Goal: Book appointment/travel/reservation

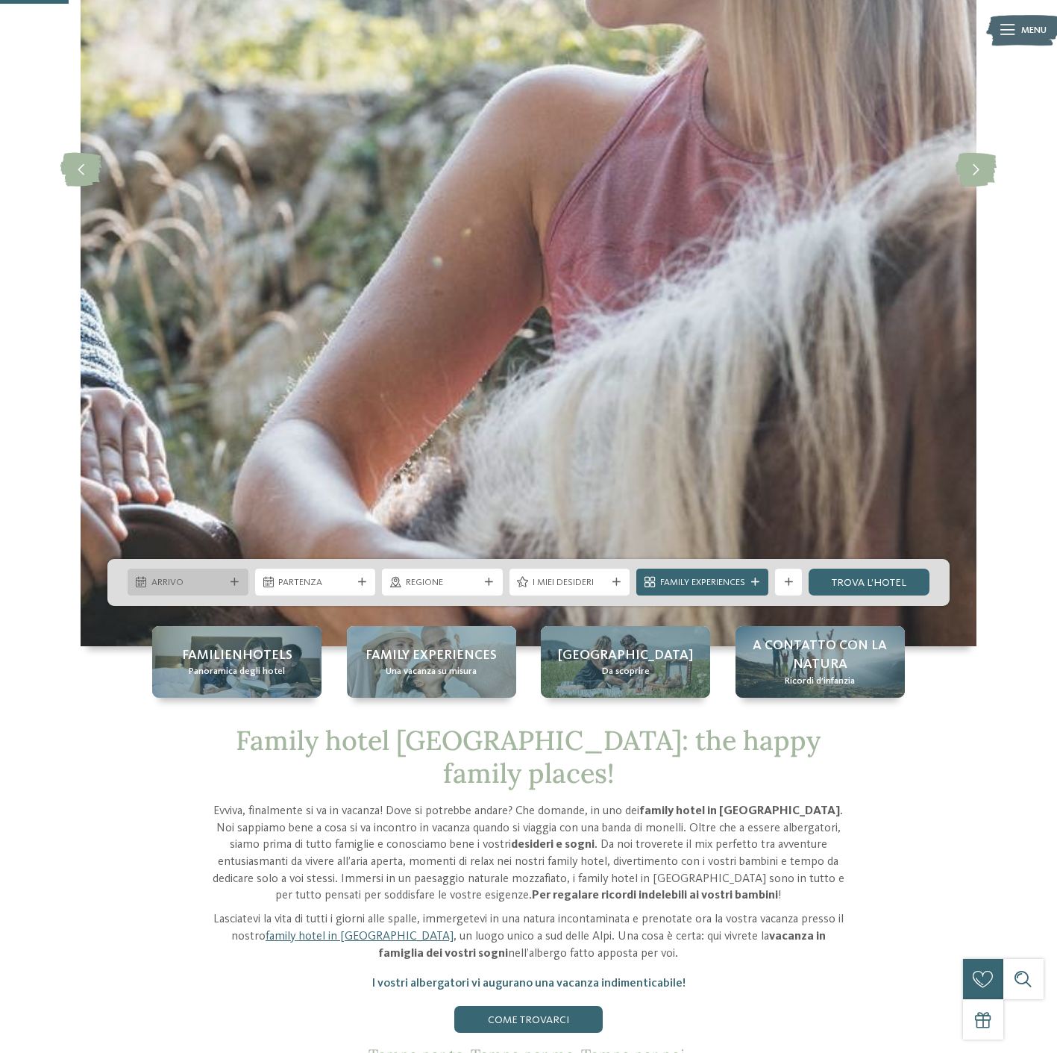
click at [204, 587] on span "Arrivo" at bounding box center [188, 582] width 74 height 13
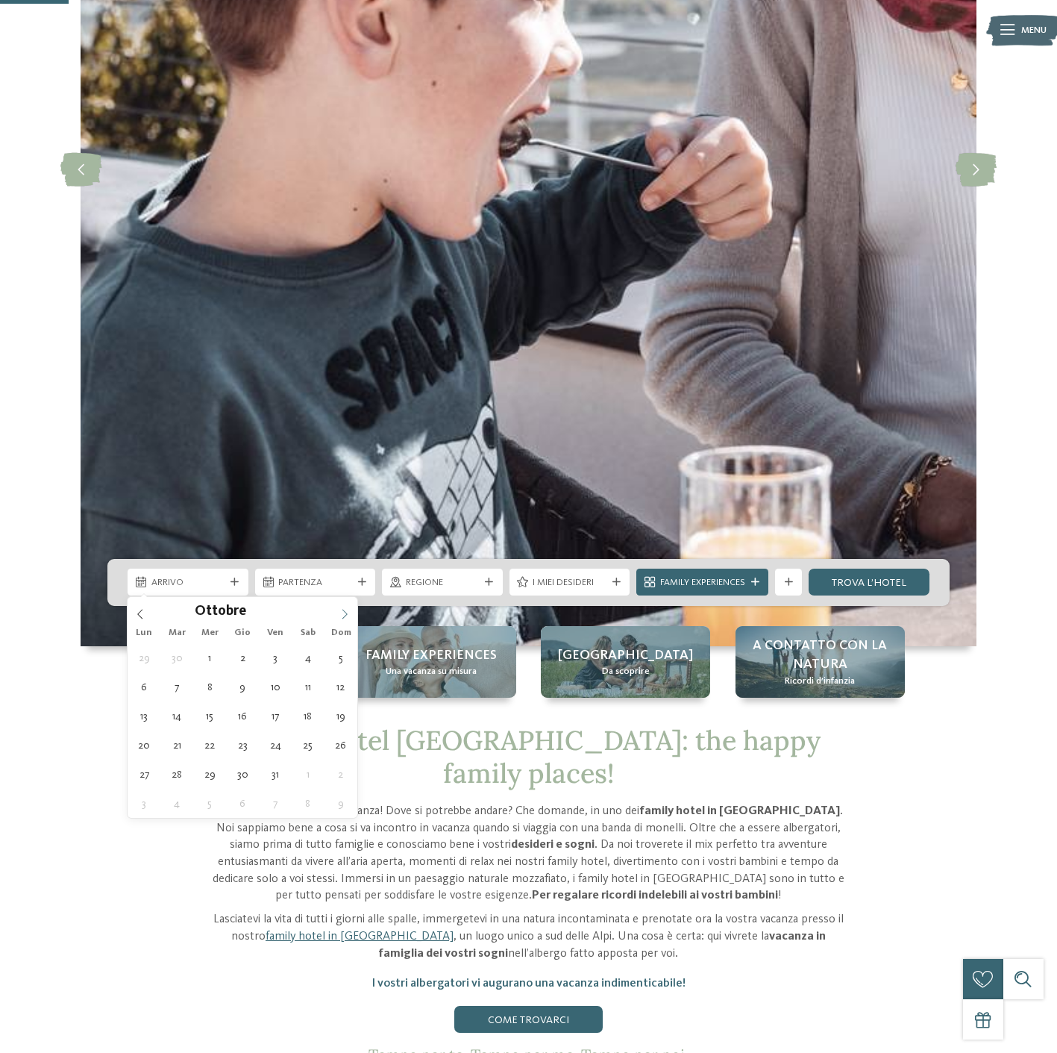
click at [351, 617] on span at bounding box center [344, 609] width 25 height 25
type div "08.12.2025"
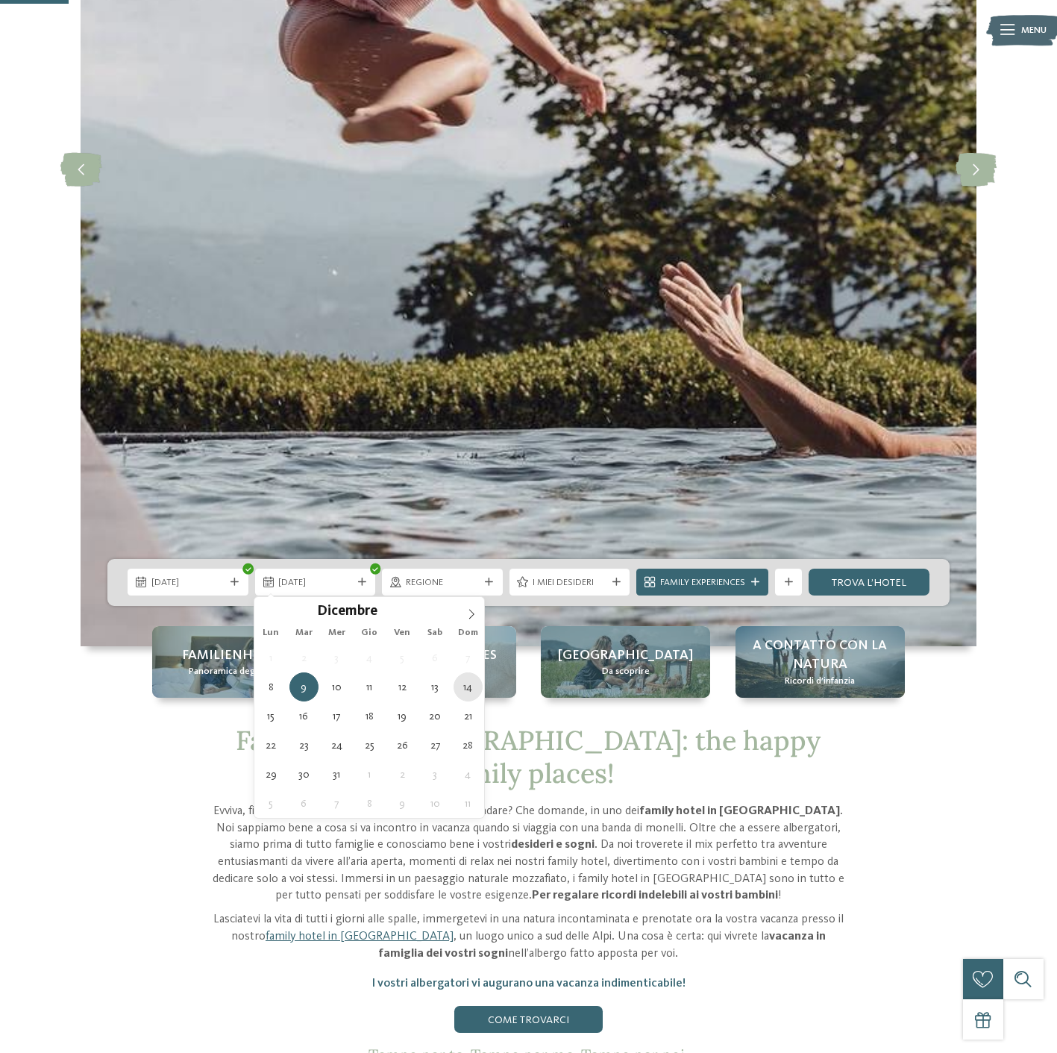
type div "14.12.2025"
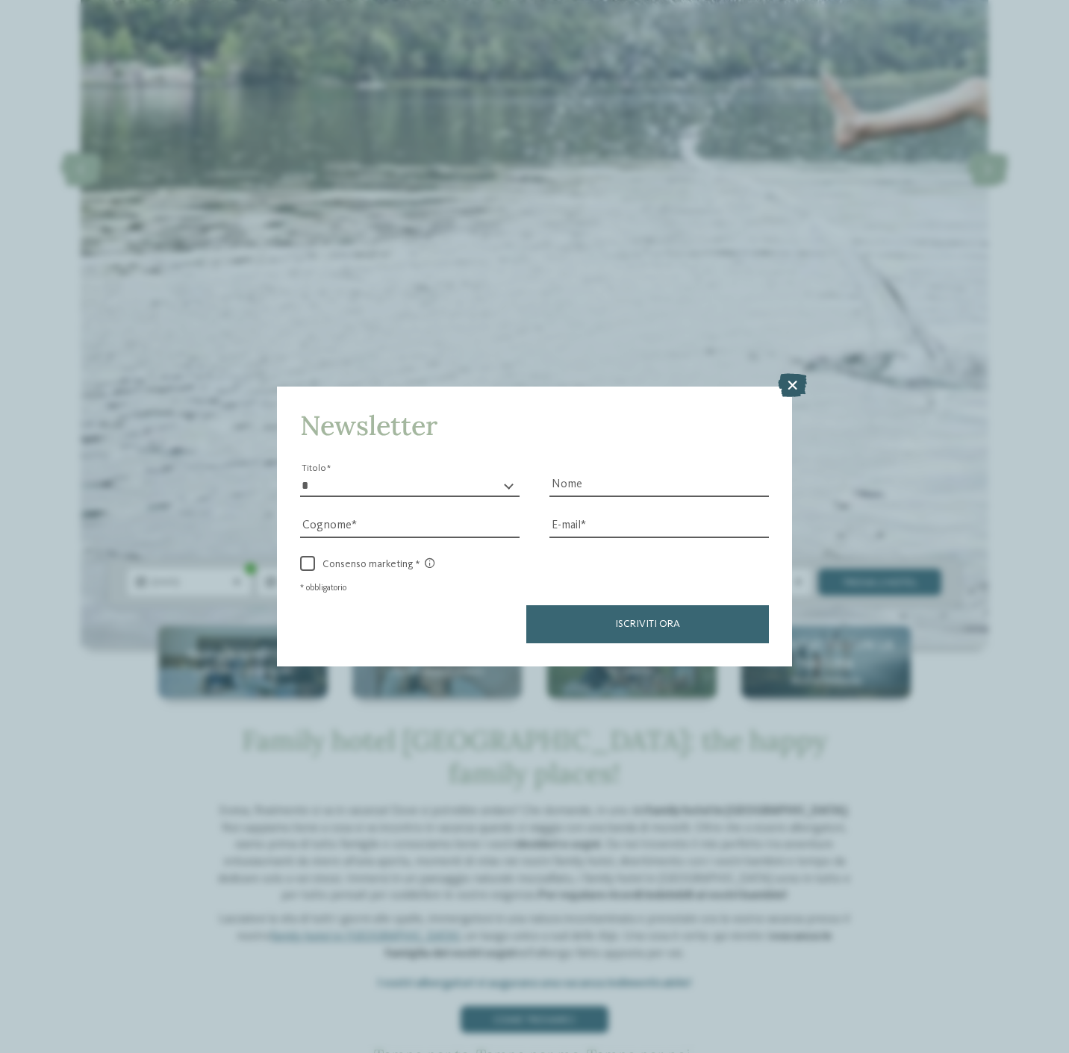
click at [795, 380] on icon at bounding box center [792, 385] width 29 height 24
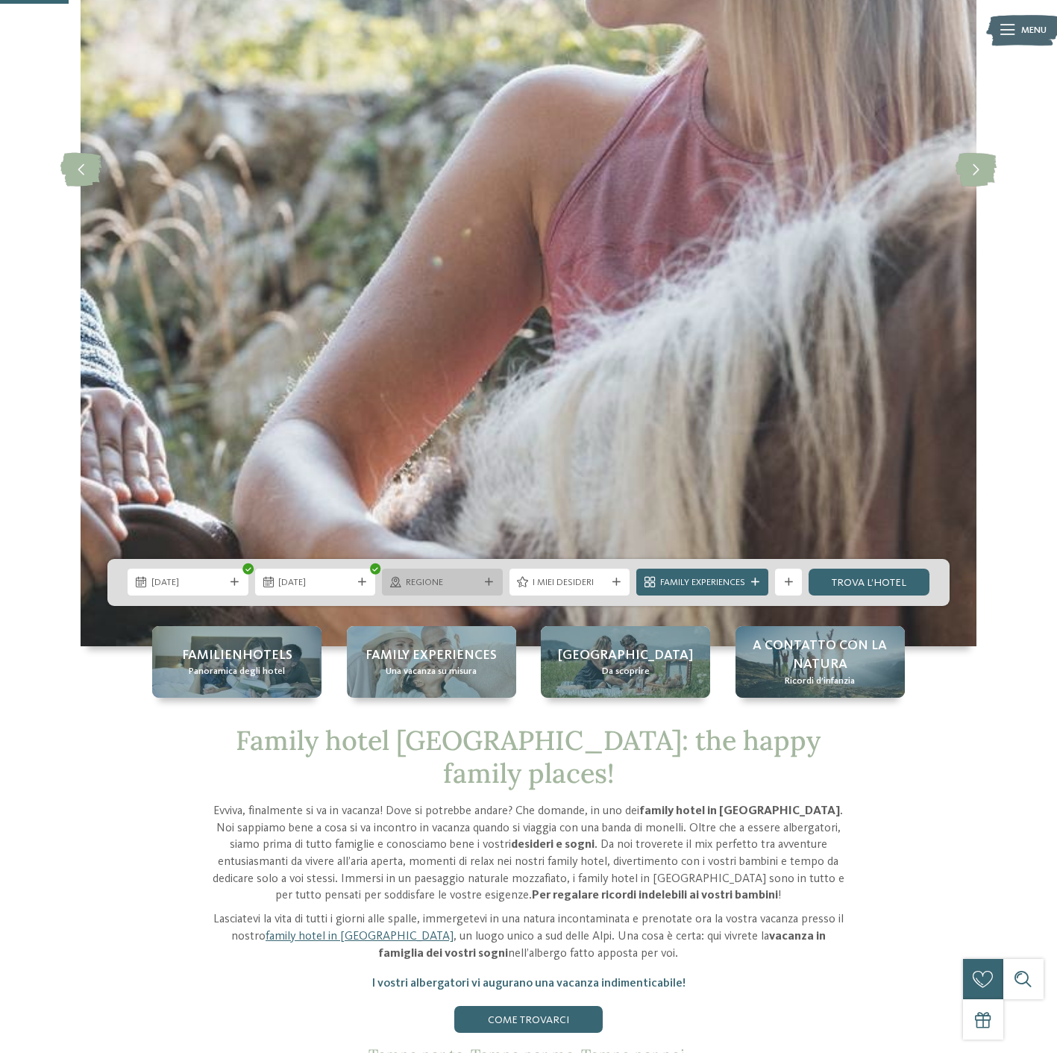
click at [456, 592] on div "Regione" at bounding box center [442, 582] width 121 height 27
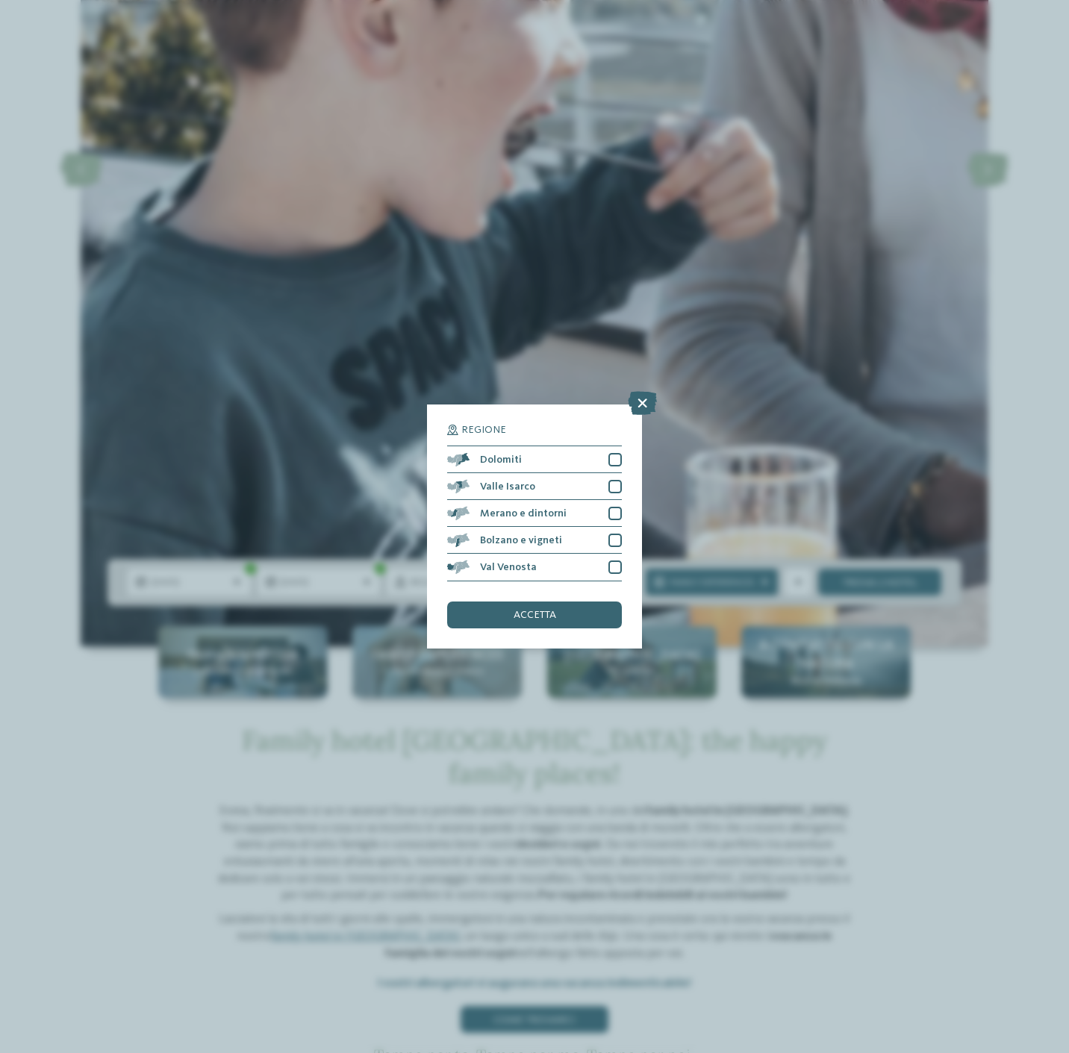
click at [623, 514] on div "Regione Dolomiti Valle Isarco" at bounding box center [534, 525] width 215 height 243
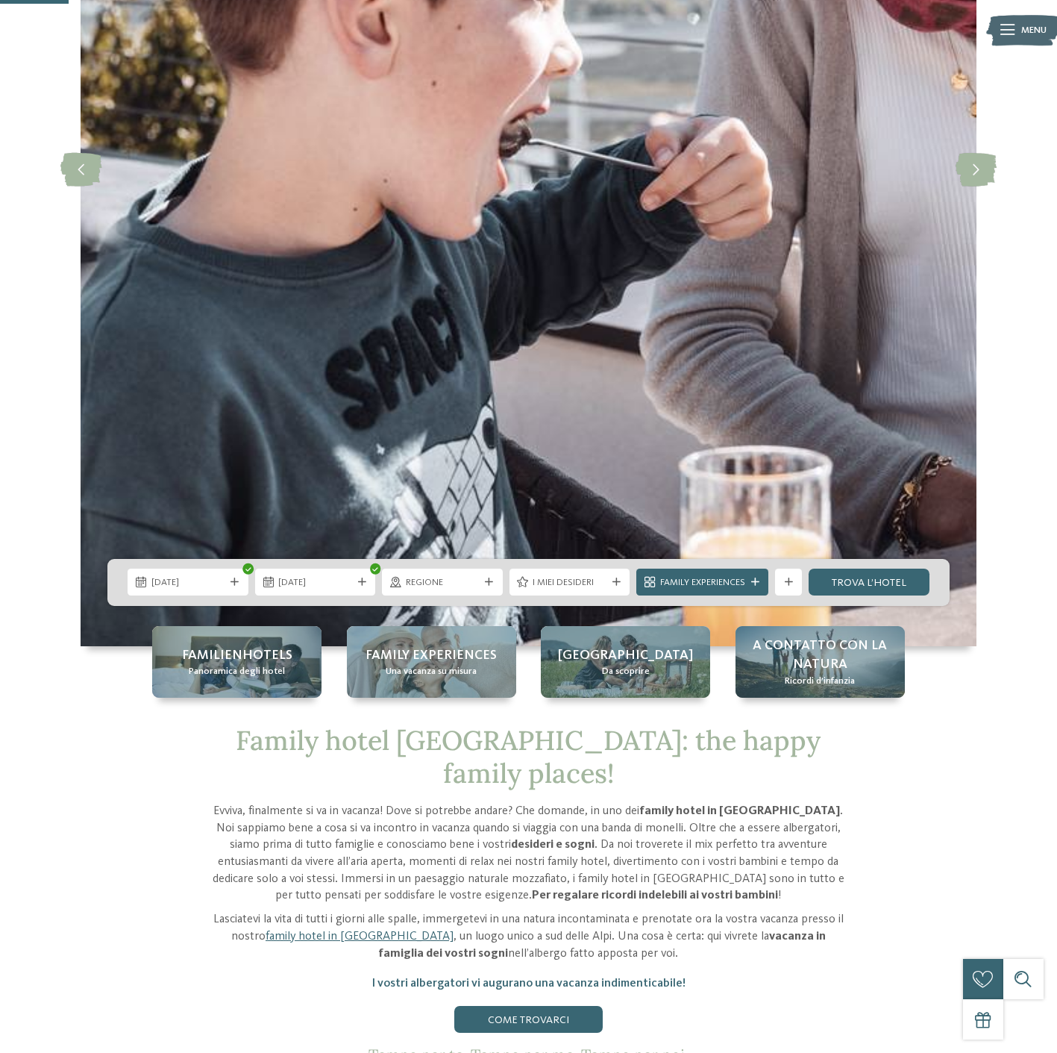
click at [449, 590] on div "Regione" at bounding box center [442, 582] width 121 height 27
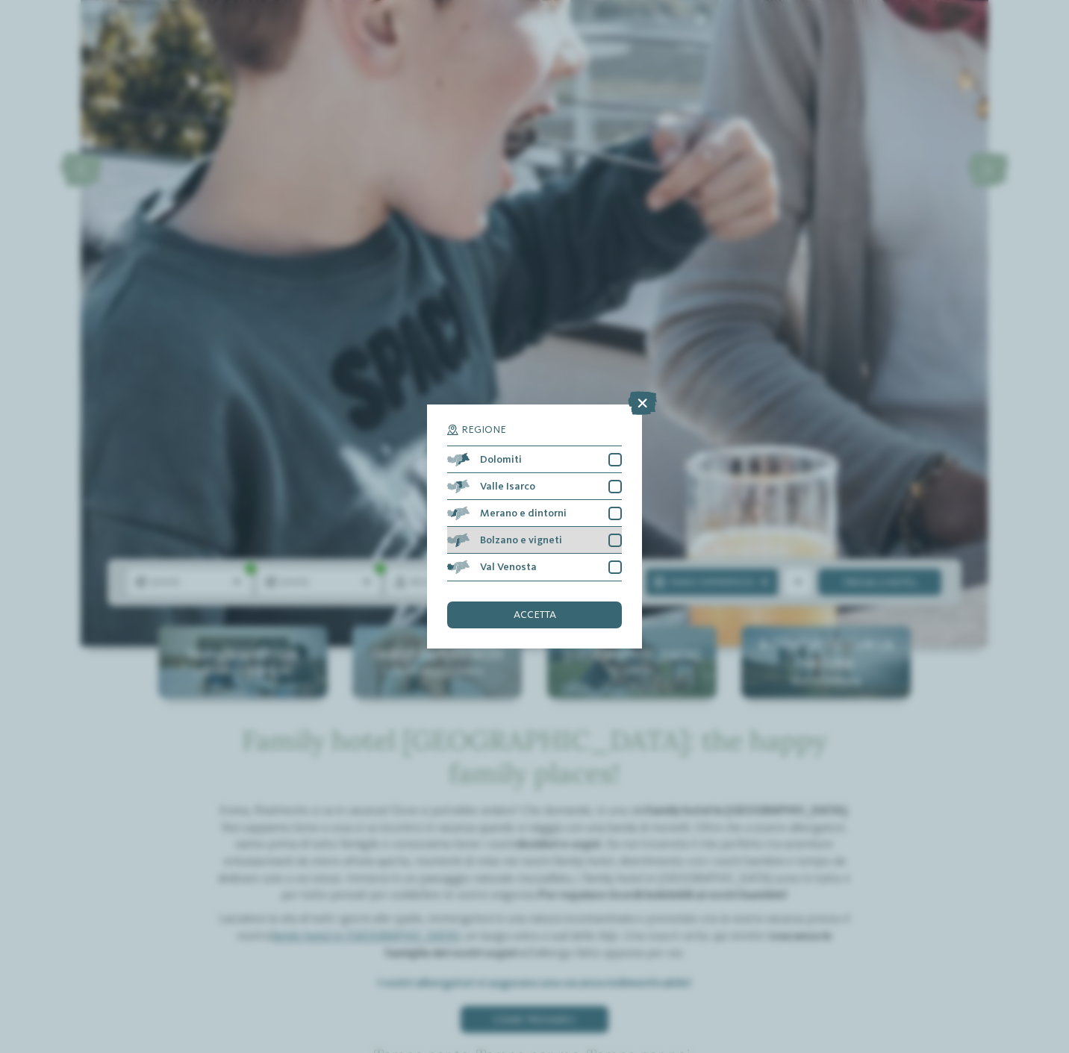
click at [610, 542] on div at bounding box center [614, 540] width 13 height 13
click at [609, 455] on div at bounding box center [614, 459] width 13 height 13
click at [616, 508] on div at bounding box center [614, 513] width 13 height 13
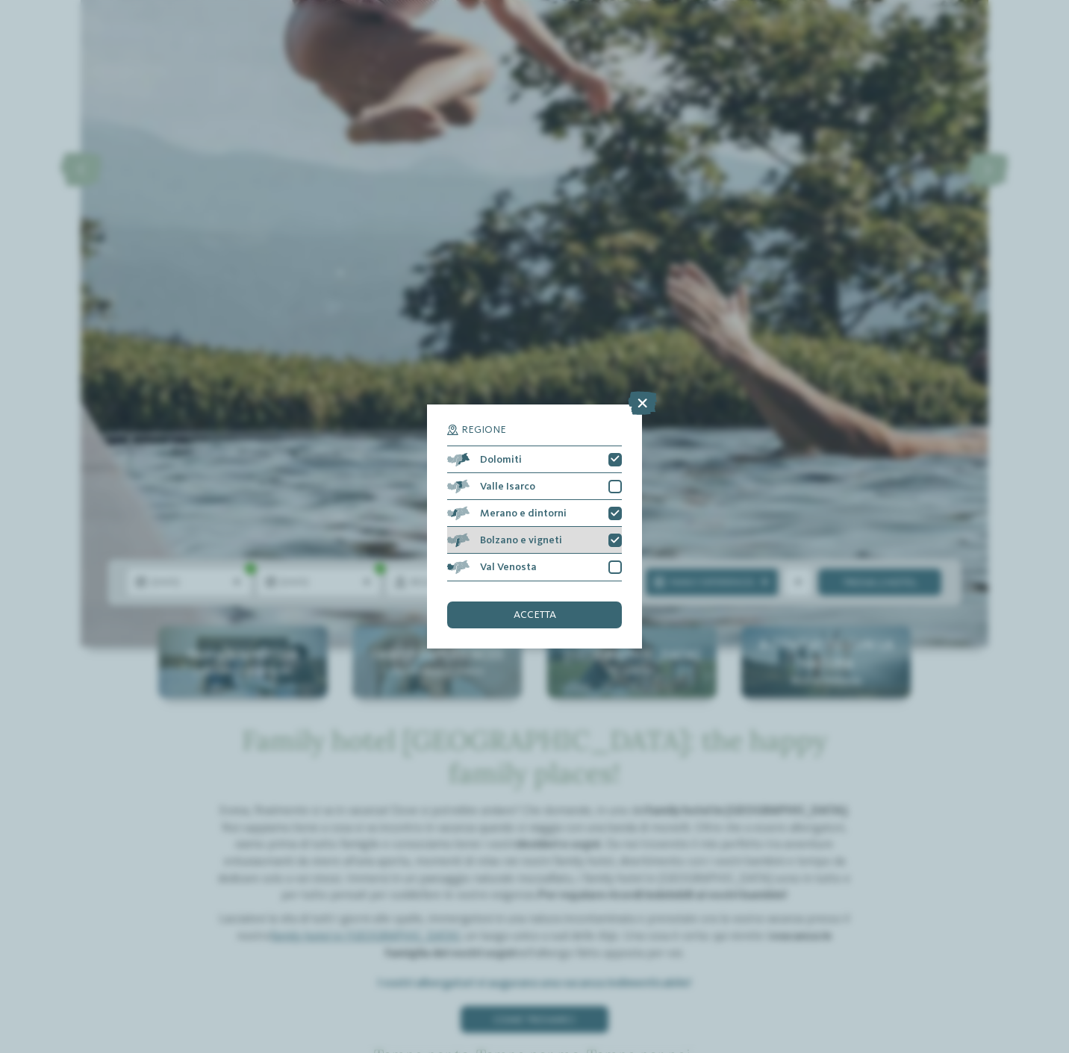
click at [610, 539] on div at bounding box center [614, 540] width 13 height 13
click at [569, 614] on div "accetta" at bounding box center [534, 614] width 175 height 27
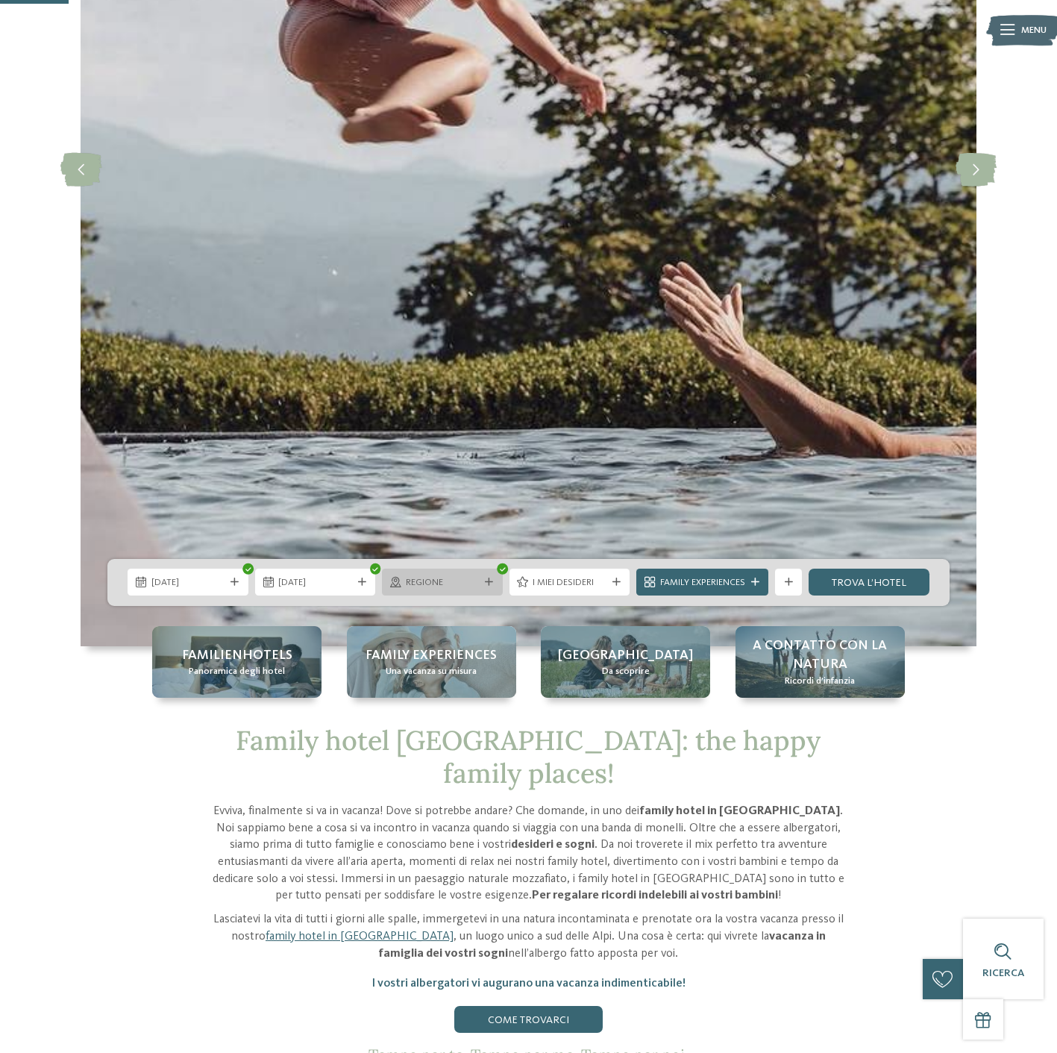
click at [449, 587] on span "Regione" at bounding box center [443, 582] width 74 height 13
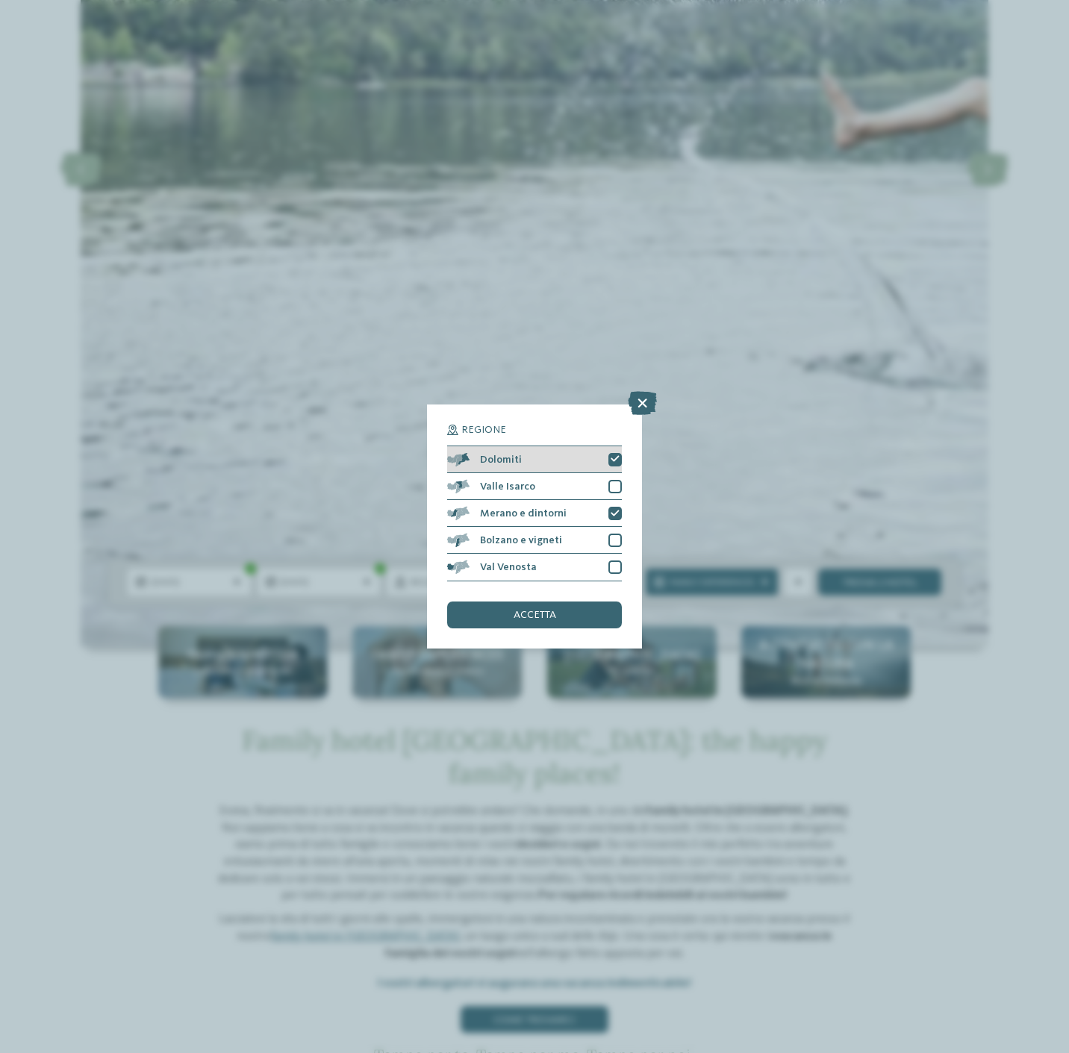
drag, startPoint x: 619, startPoint y: 457, endPoint x: 613, endPoint y: 464, distance: 9.6
click at [619, 457] on icon at bounding box center [614, 459] width 9 height 8
click at [618, 515] on icon at bounding box center [614, 514] width 9 height 8
click at [569, 617] on div "accetta" at bounding box center [534, 614] width 175 height 27
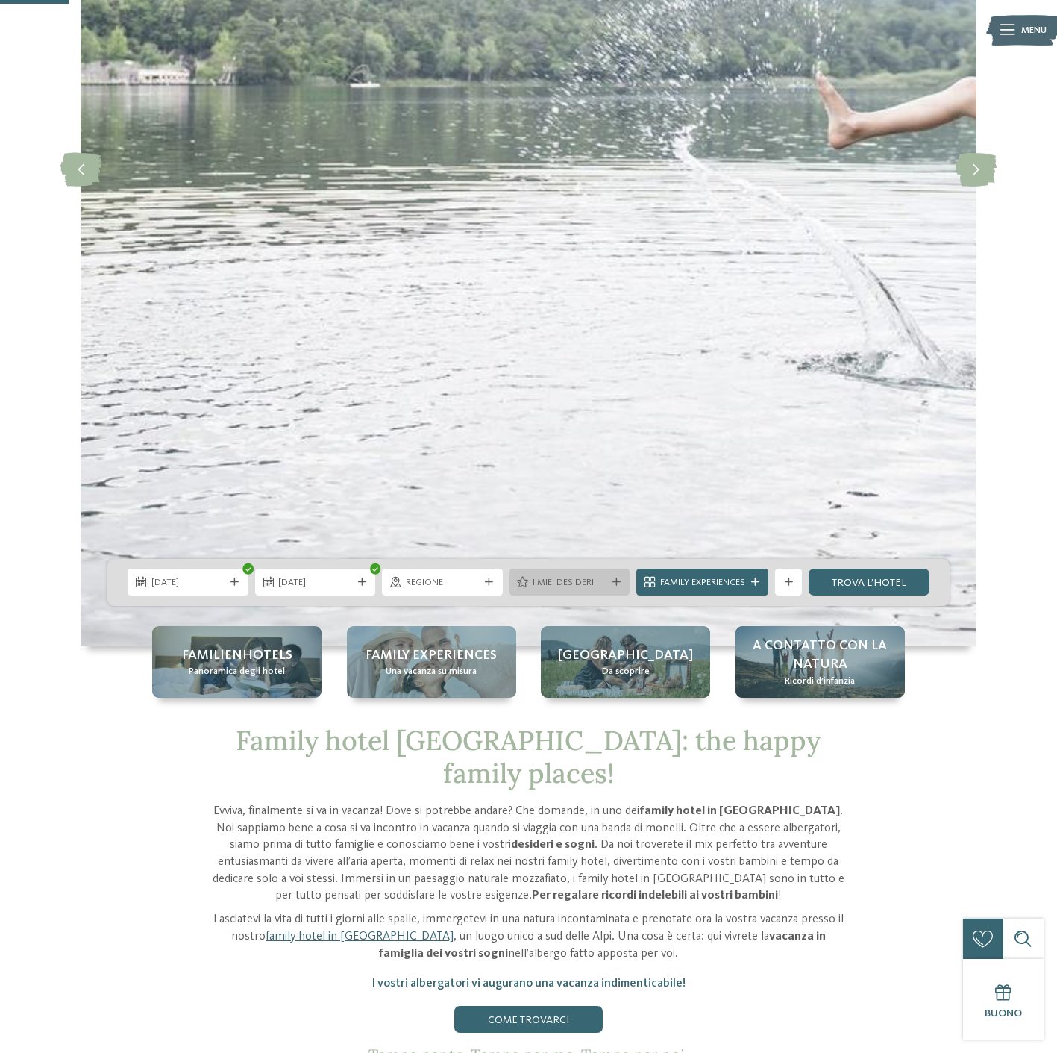
click at [595, 569] on div "I miei desideri" at bounding box center [570, 582] width 121 height 27
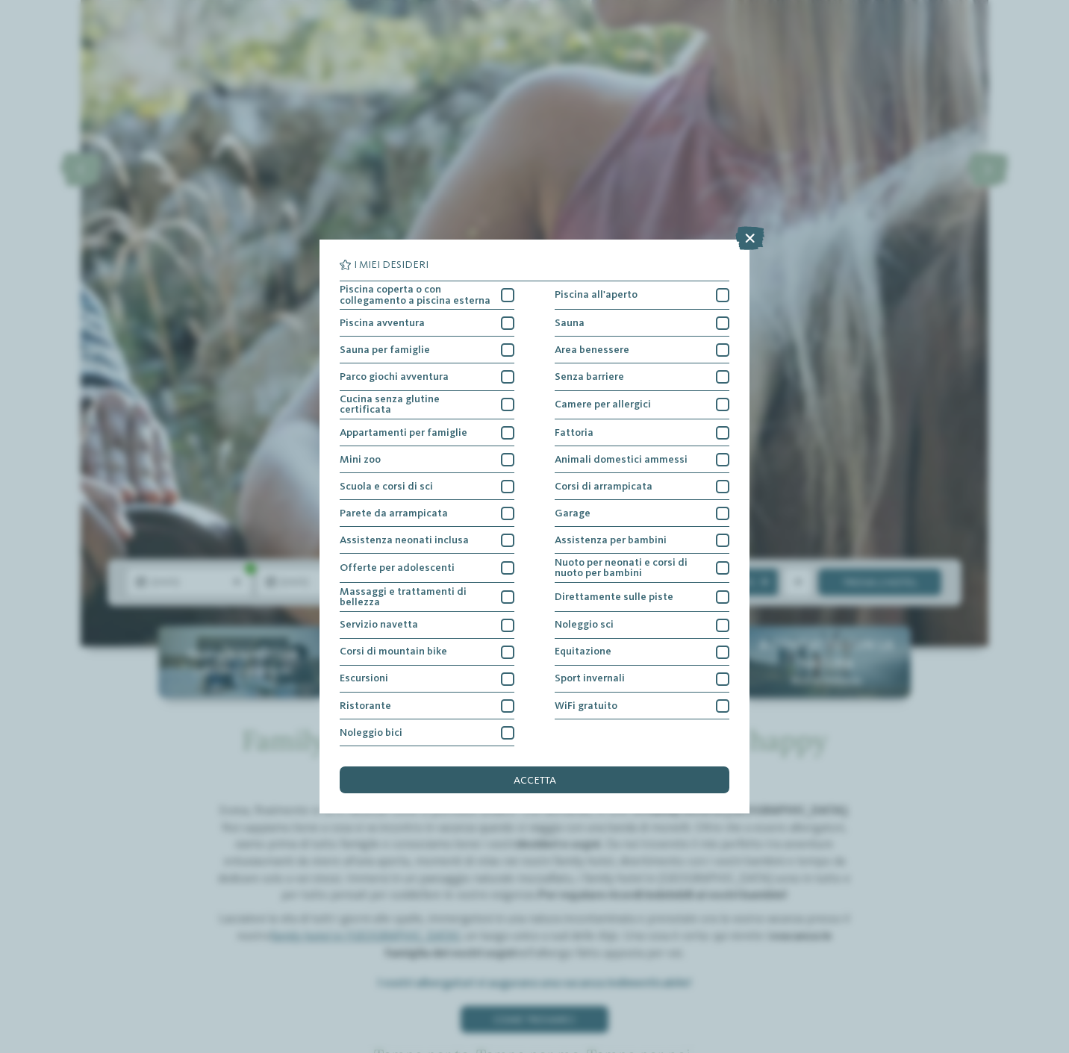
click at [586, 778] on div "accetta" at bounding box center [535, 779] width 390 height 27
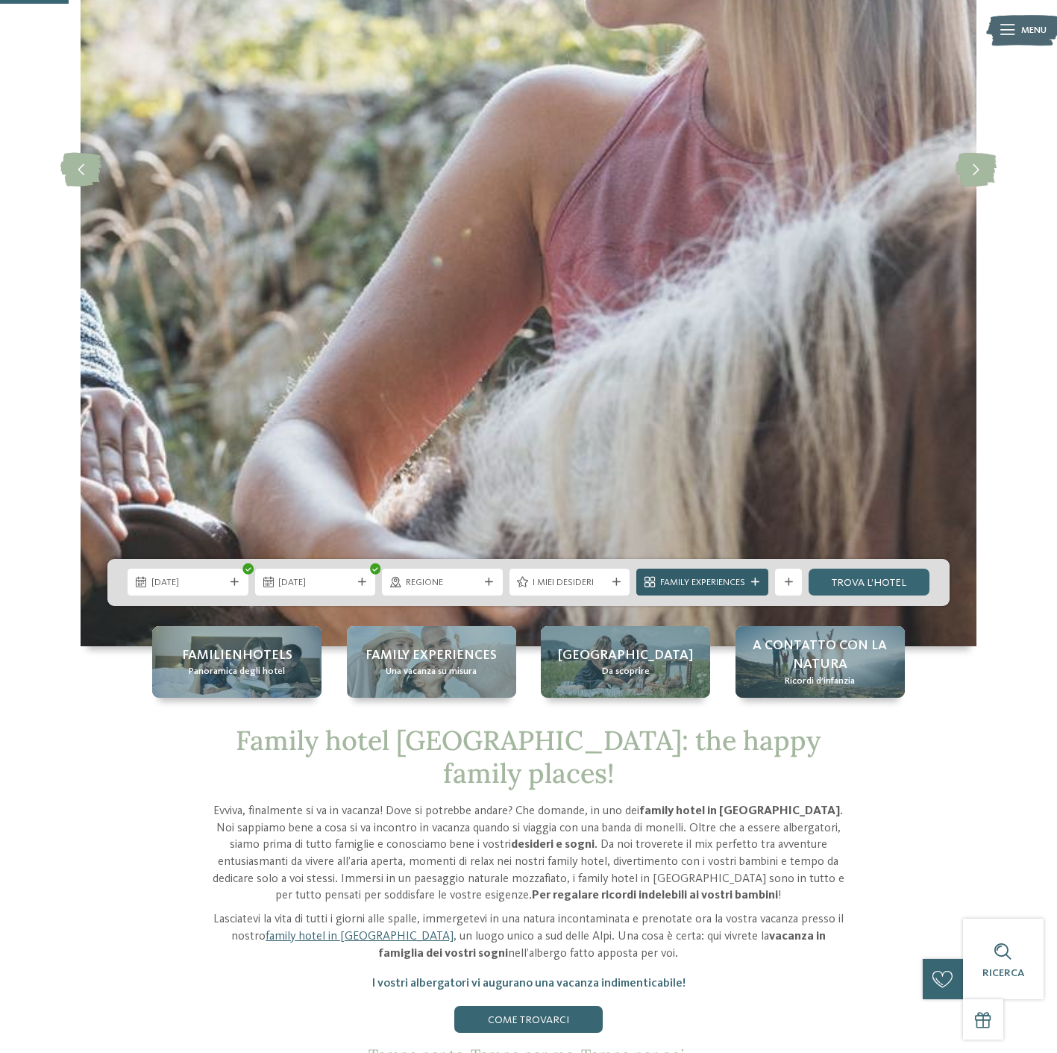
click at [668, 585] on span "Family Experiences" at bounding box center [702, 582] width 85 height 13
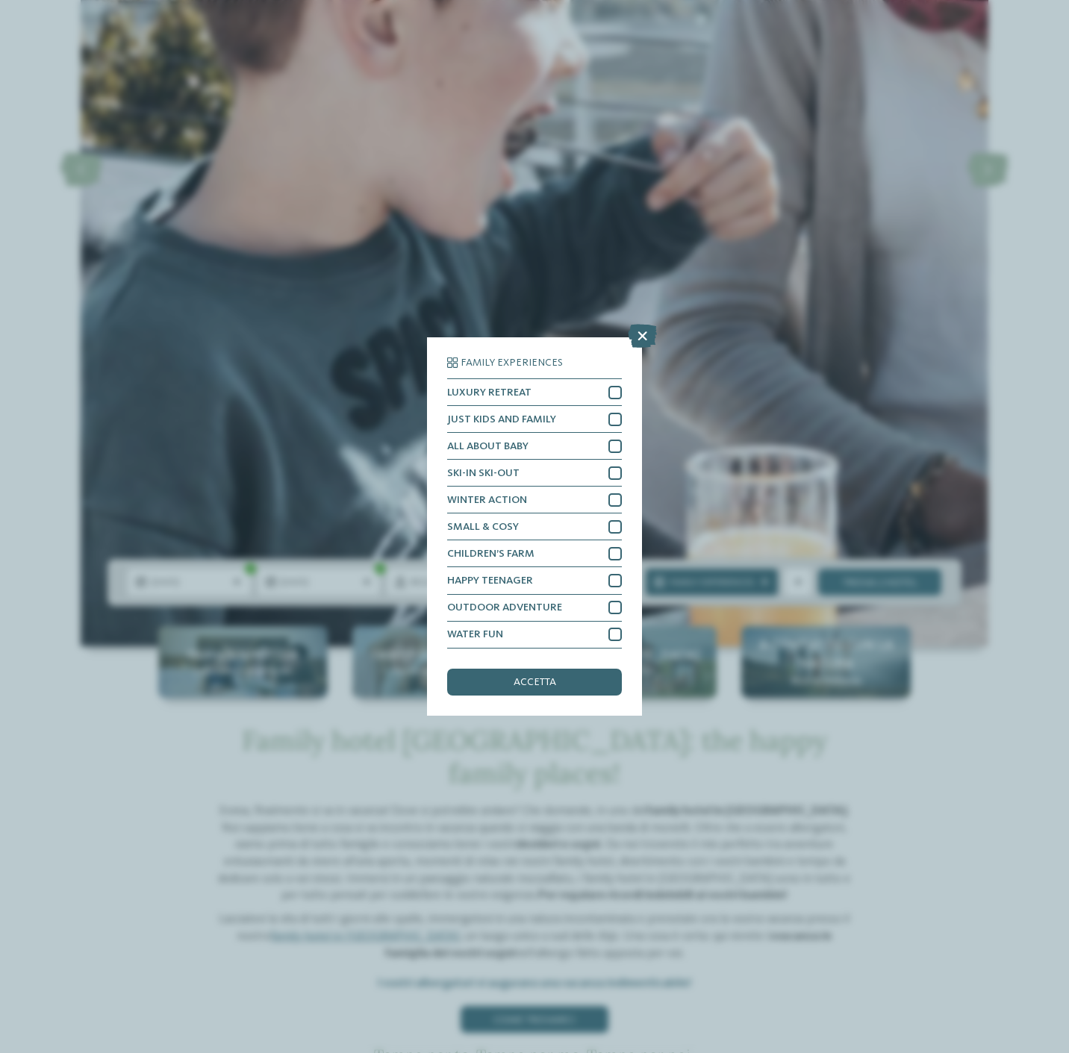
click at [668, 585] on div "Family Experiences LUXURY RETREAT JUST KIDS AND FAMILY" at bounding box center [534, 526] width 1069 height 1053
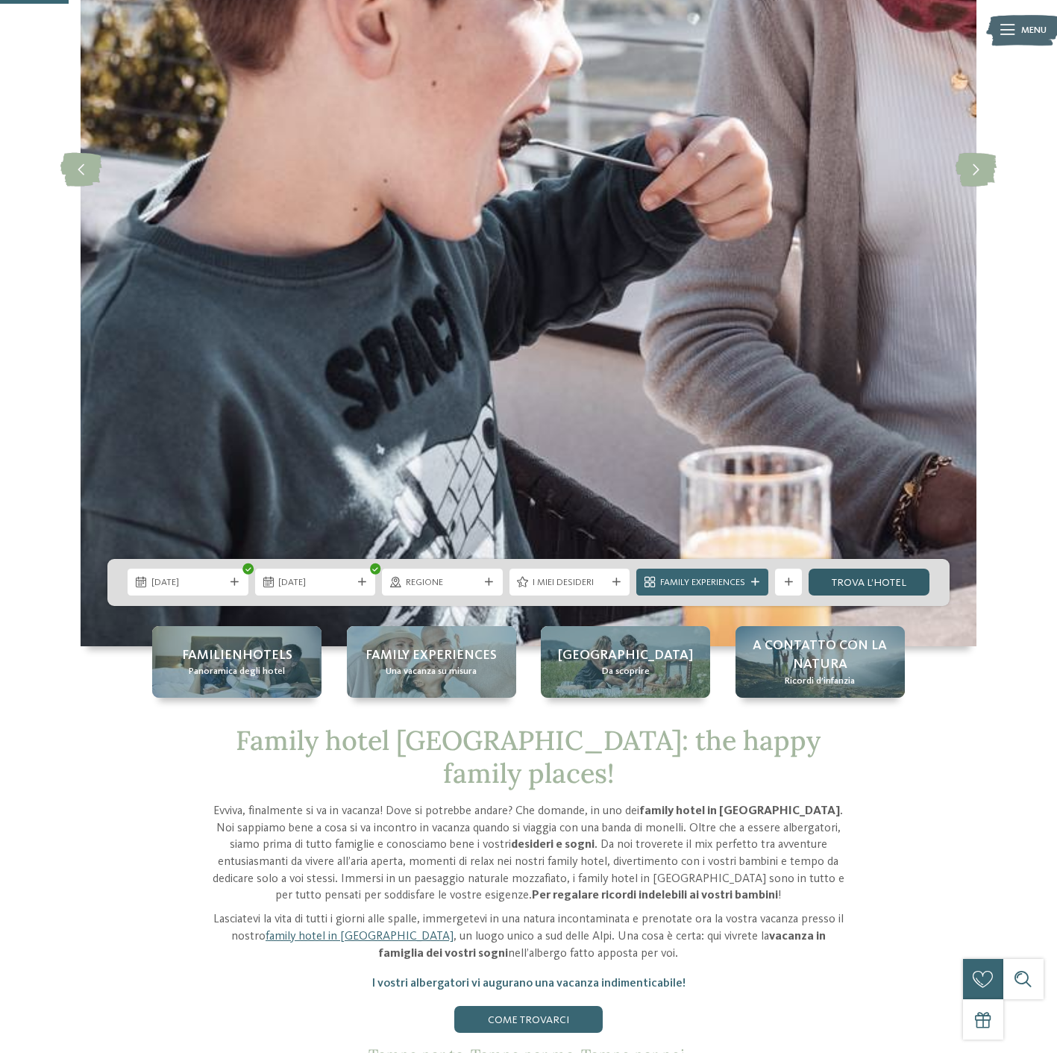
click at [863, 588] on link "trova l’hotel" at bounding box center [869, 582] width 121 height 27
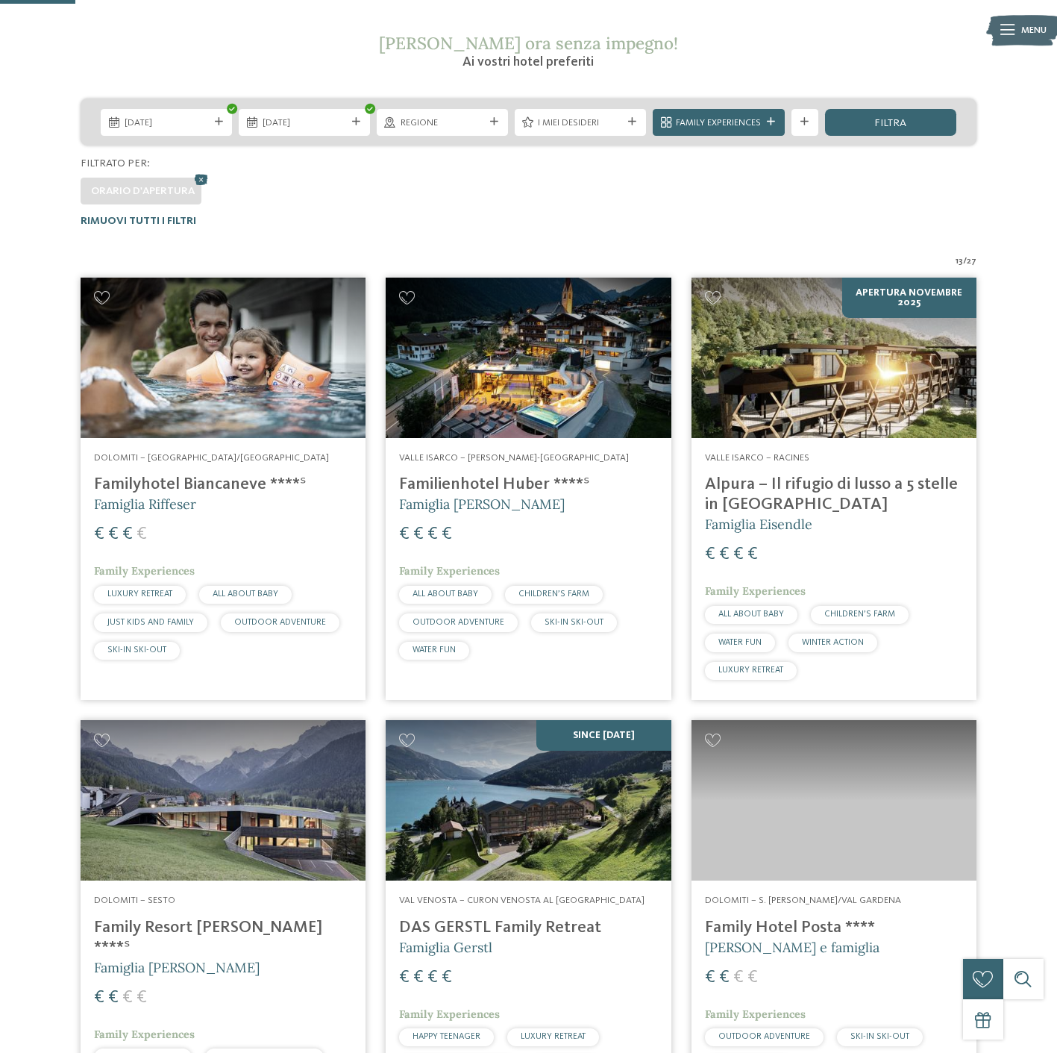
scroll to position [172, 0]
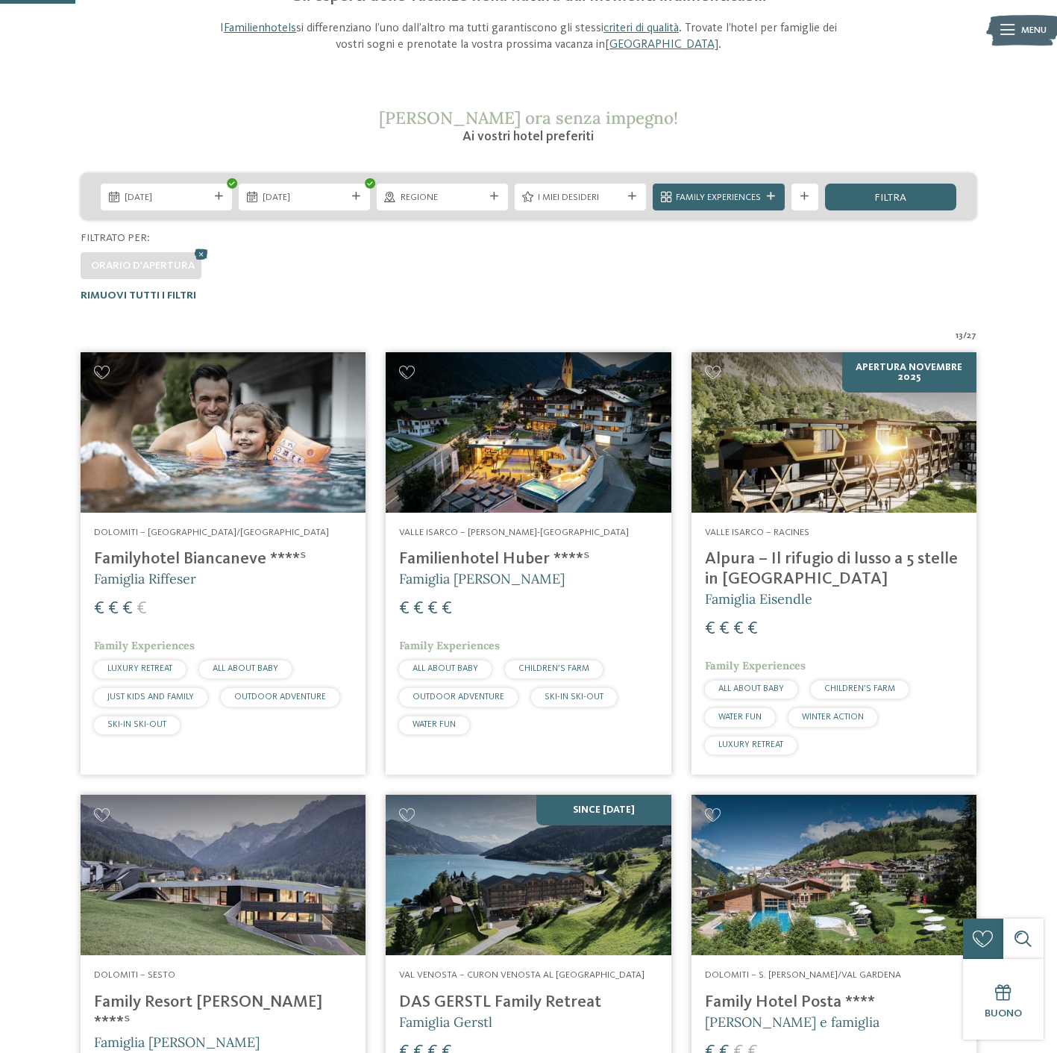
click at [190, 550] on h4 "Familyhotel Biancaneve ****ˢ" at bounding box center [223, 559] width 258 height 20
click at [808, 191] on div "mostra altri filtri" at bounding box center [805, 197] width 27 height 27
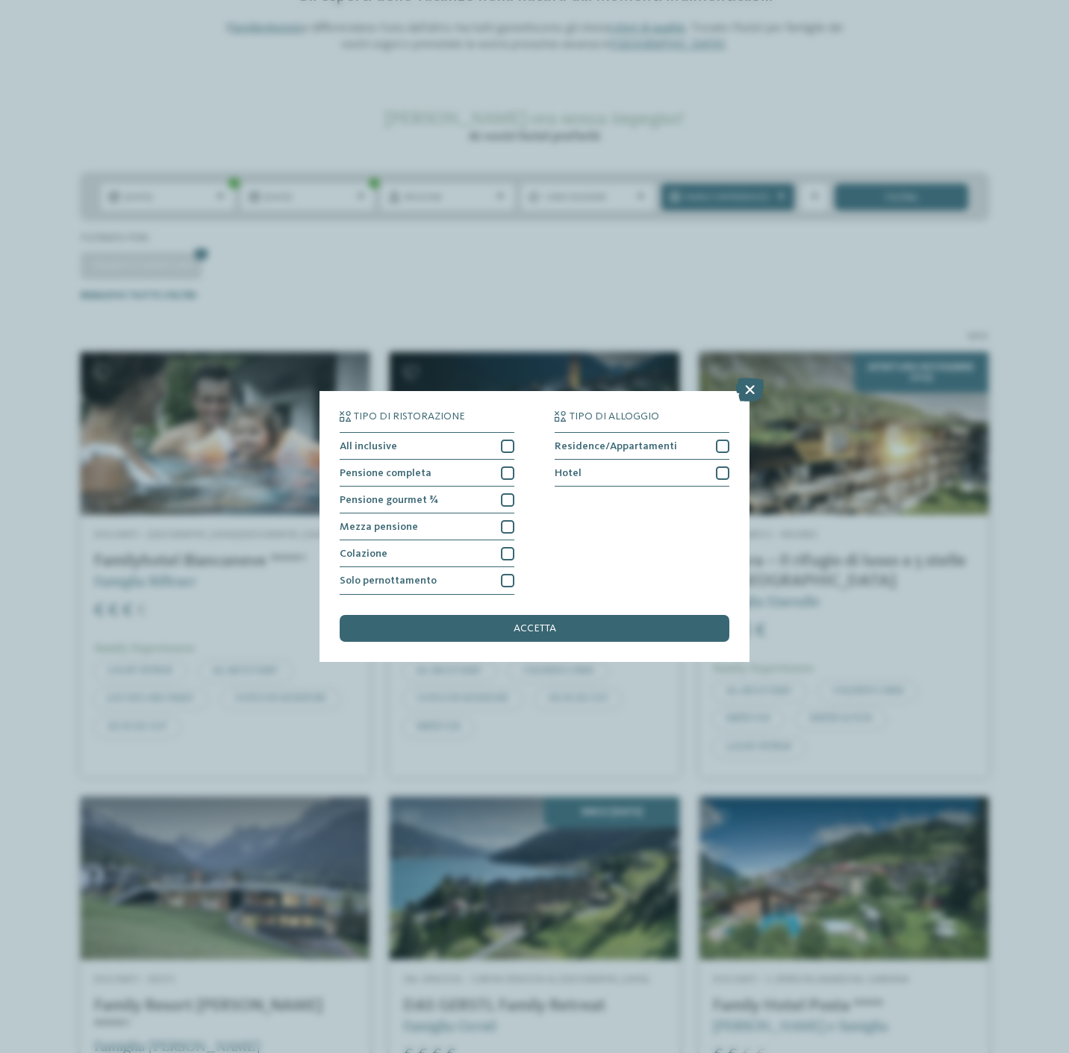
click at [807, 191] on div "Tipo di ristorazione All inclusive Pensione completa" at bounding box center [534, 526] width 1069 height 1053
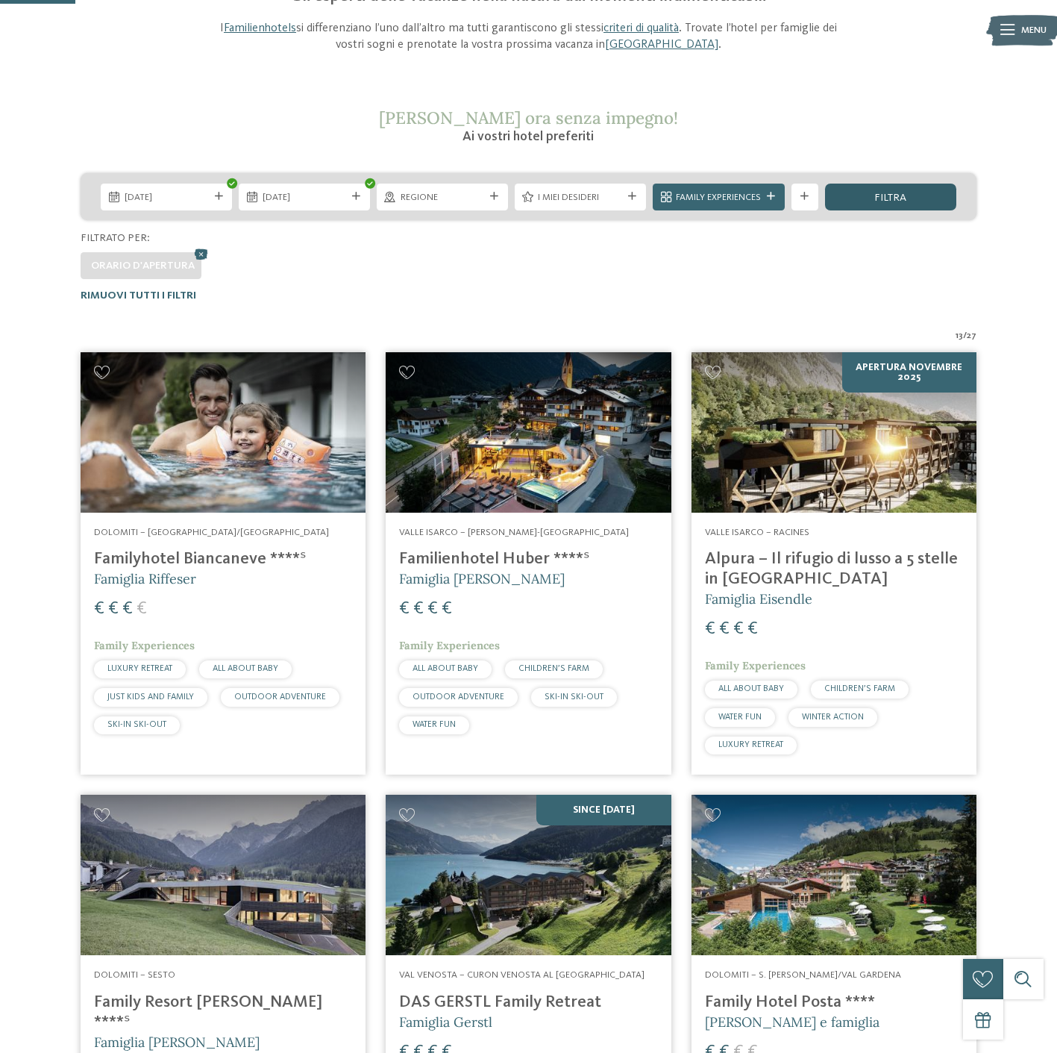
click at [862, 196] on div "filtra" at bounding box center [890, 197] width 131 height 27
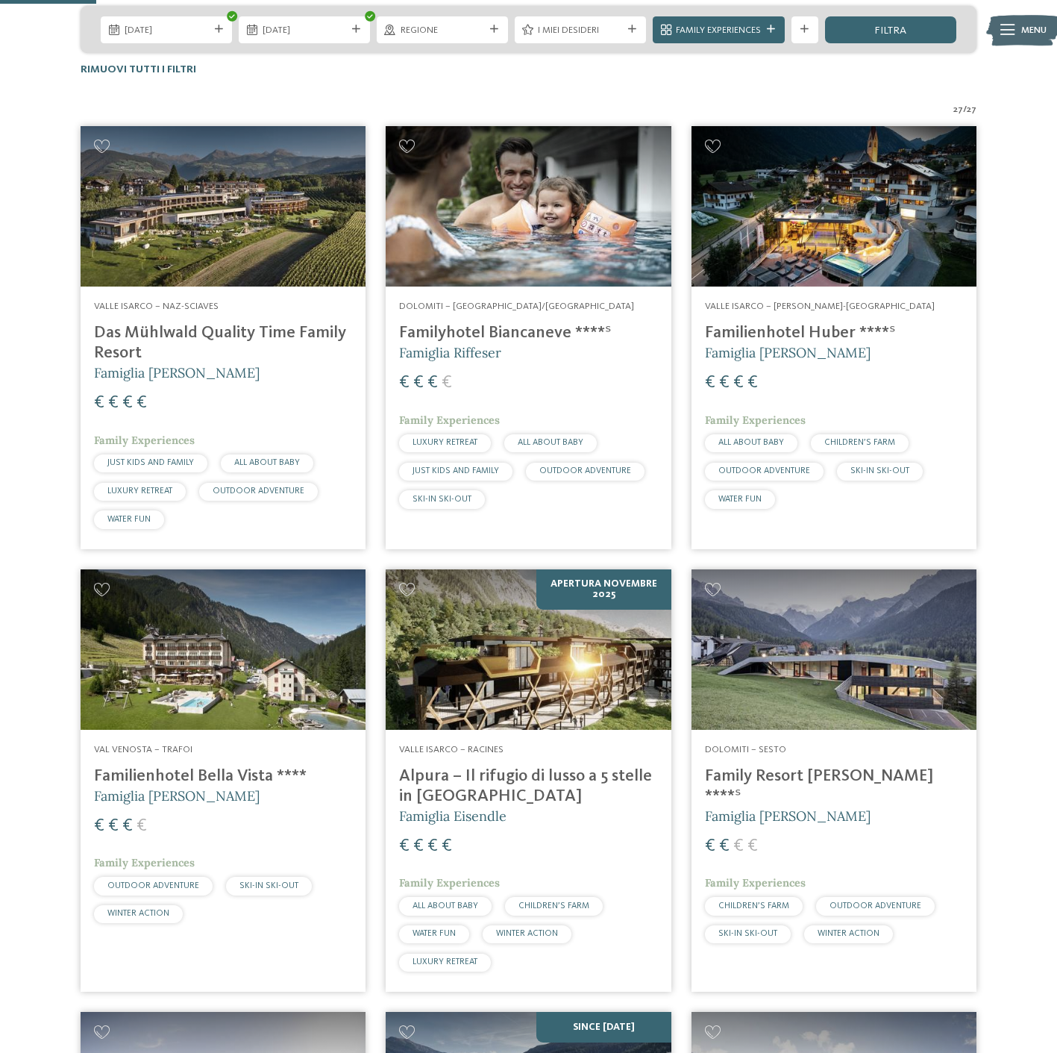
scroll to position [374, 0]
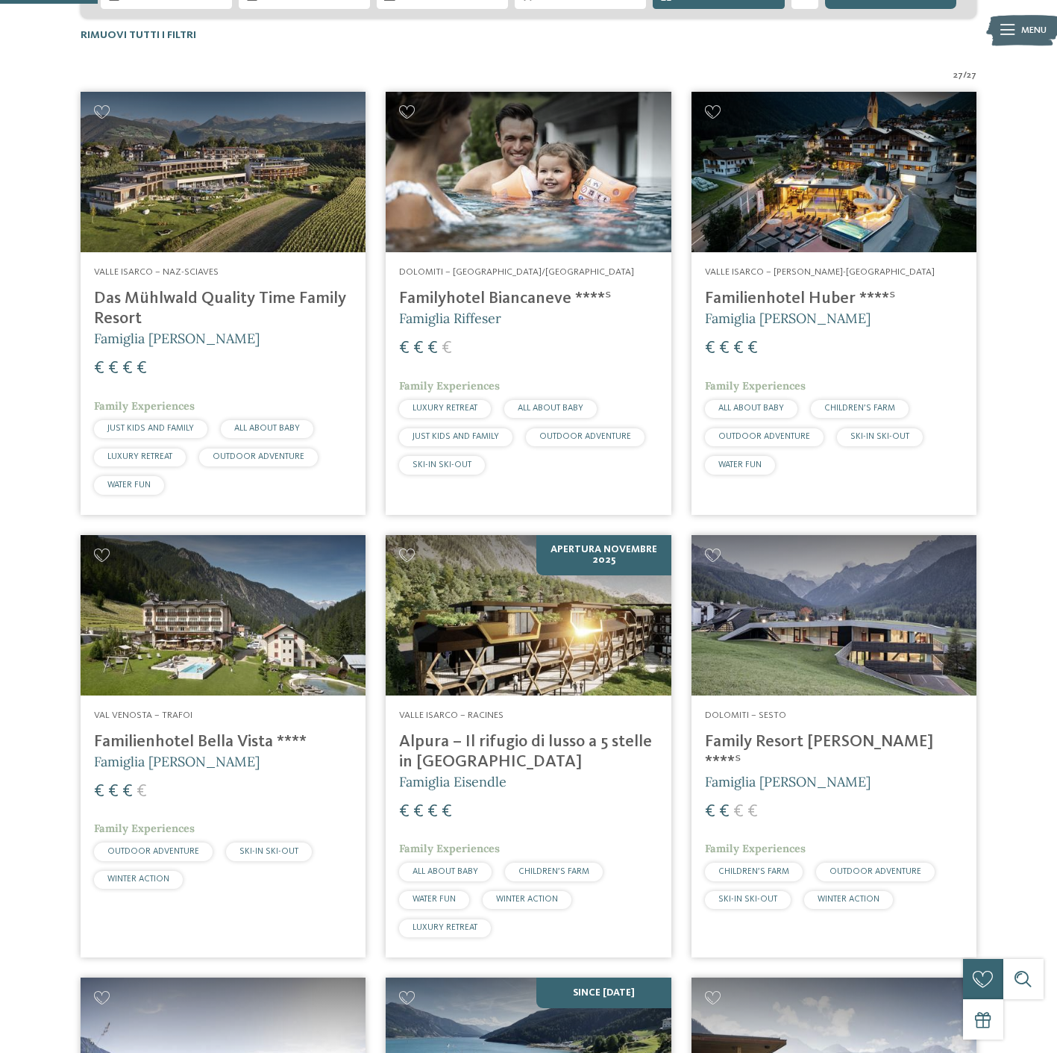
click at [494, 295] on h4 "Familyhotel Biancaneve ****ˢ" at bounding box center [528, 299] width 258 height 20
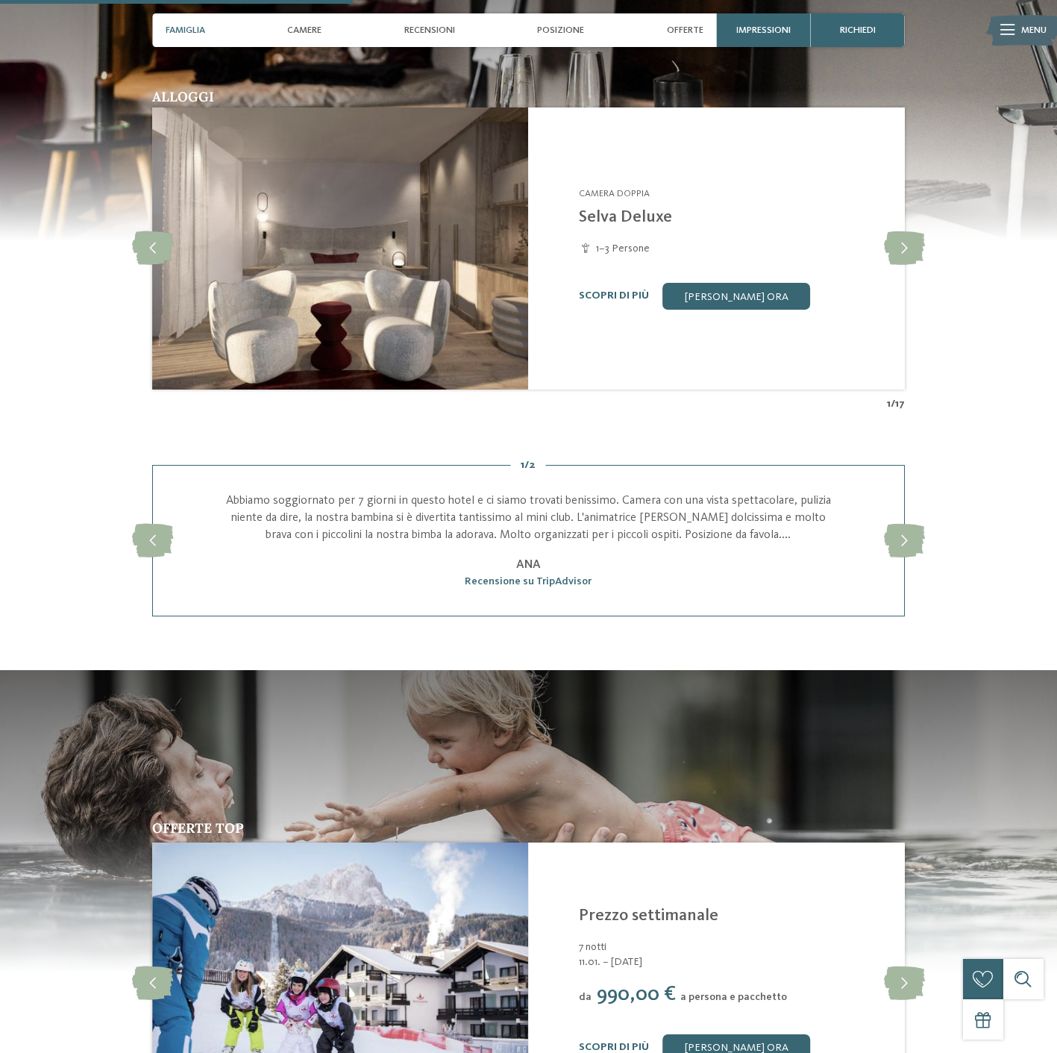
scroll to position [1194, 0]
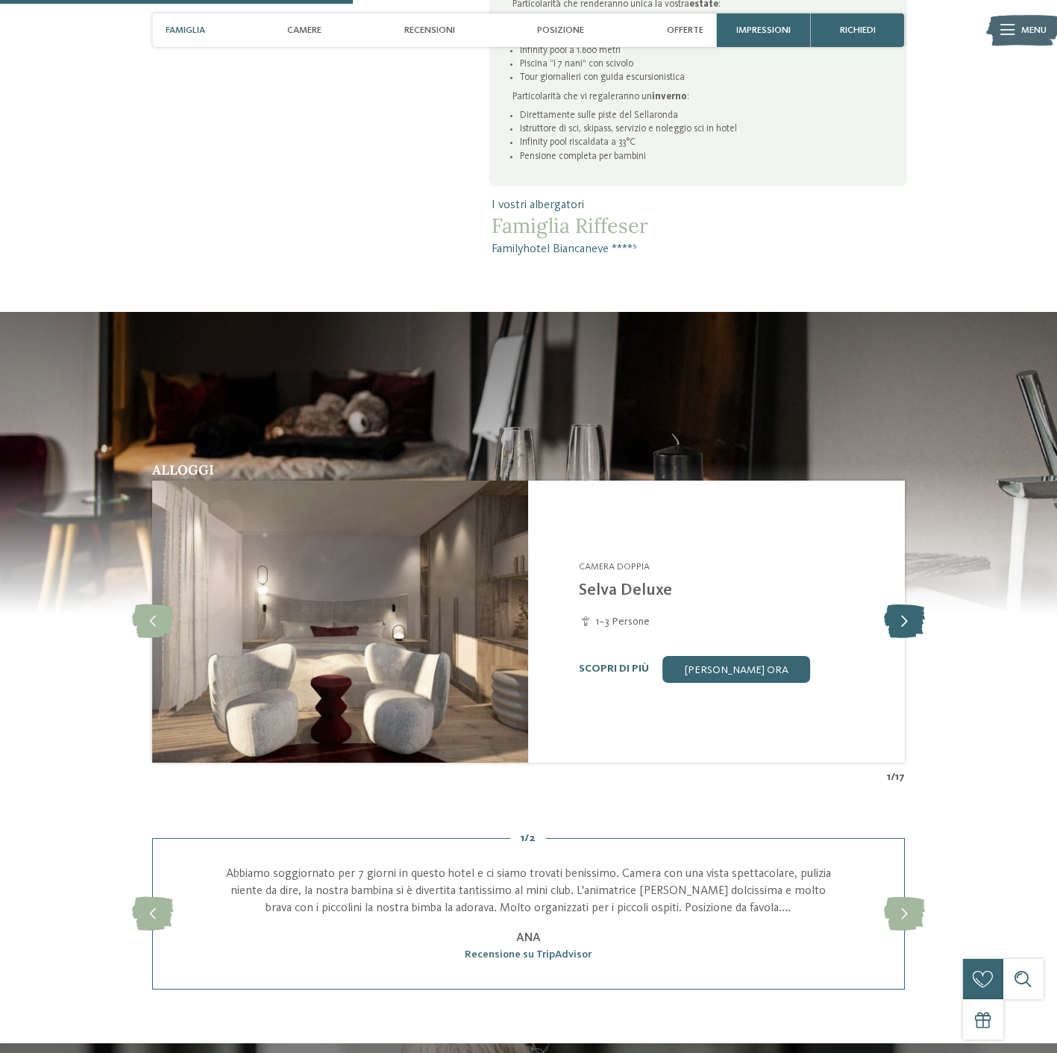
click at [909, 624] on icon at bounding box center [904, 621] width 41 height 34
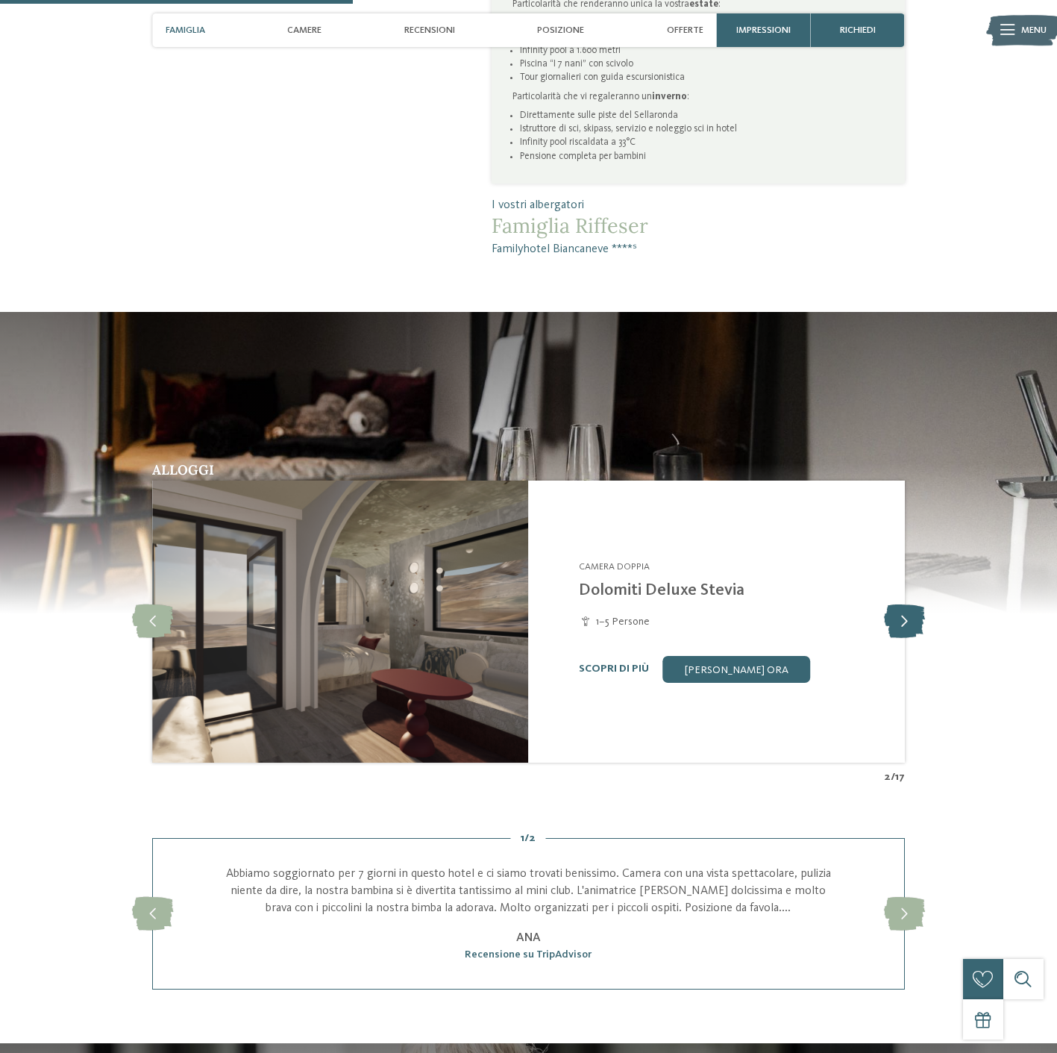
click at [899, 620] on icon at bounding box center [904, 621] width 41 height 34
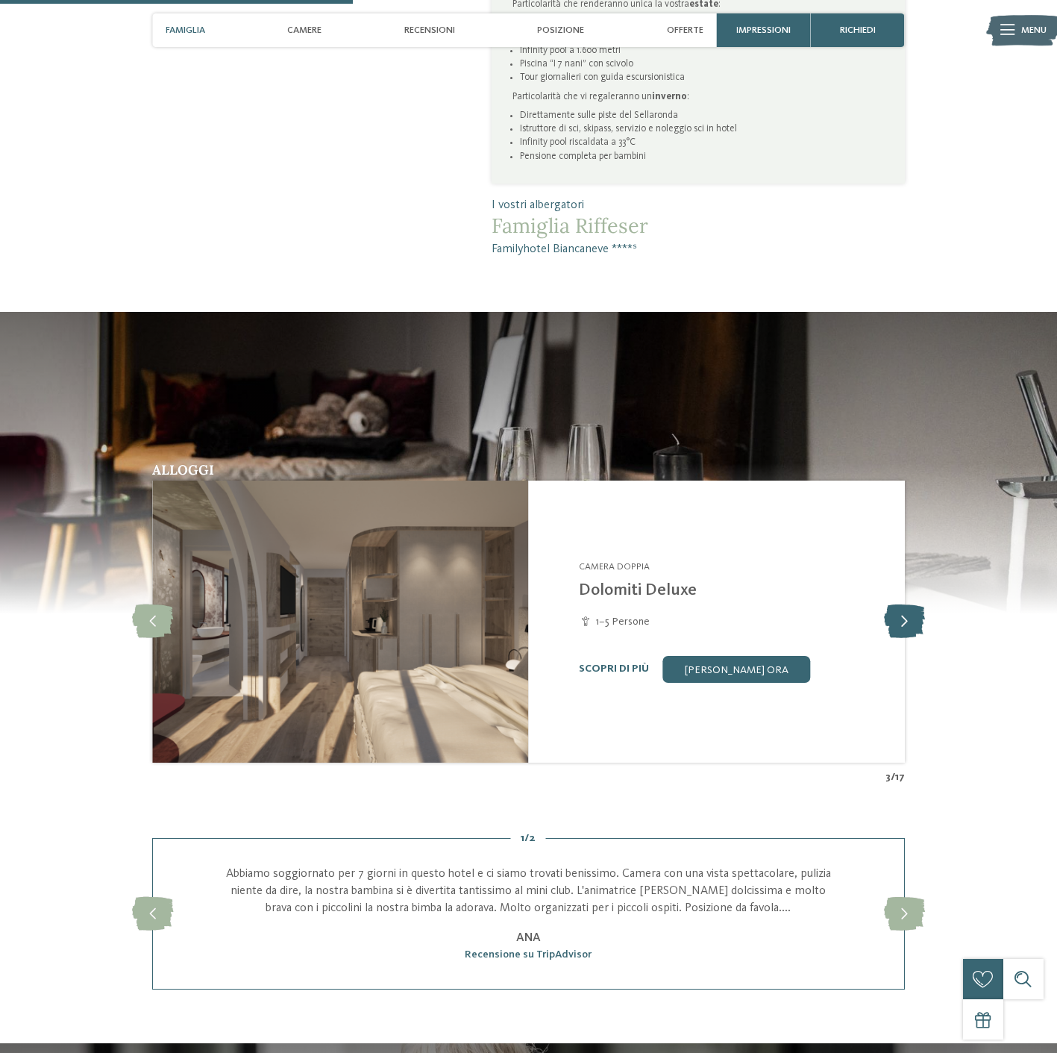
click at [899, 620] on icon at bounding box center [904, 621] width 41 height 34
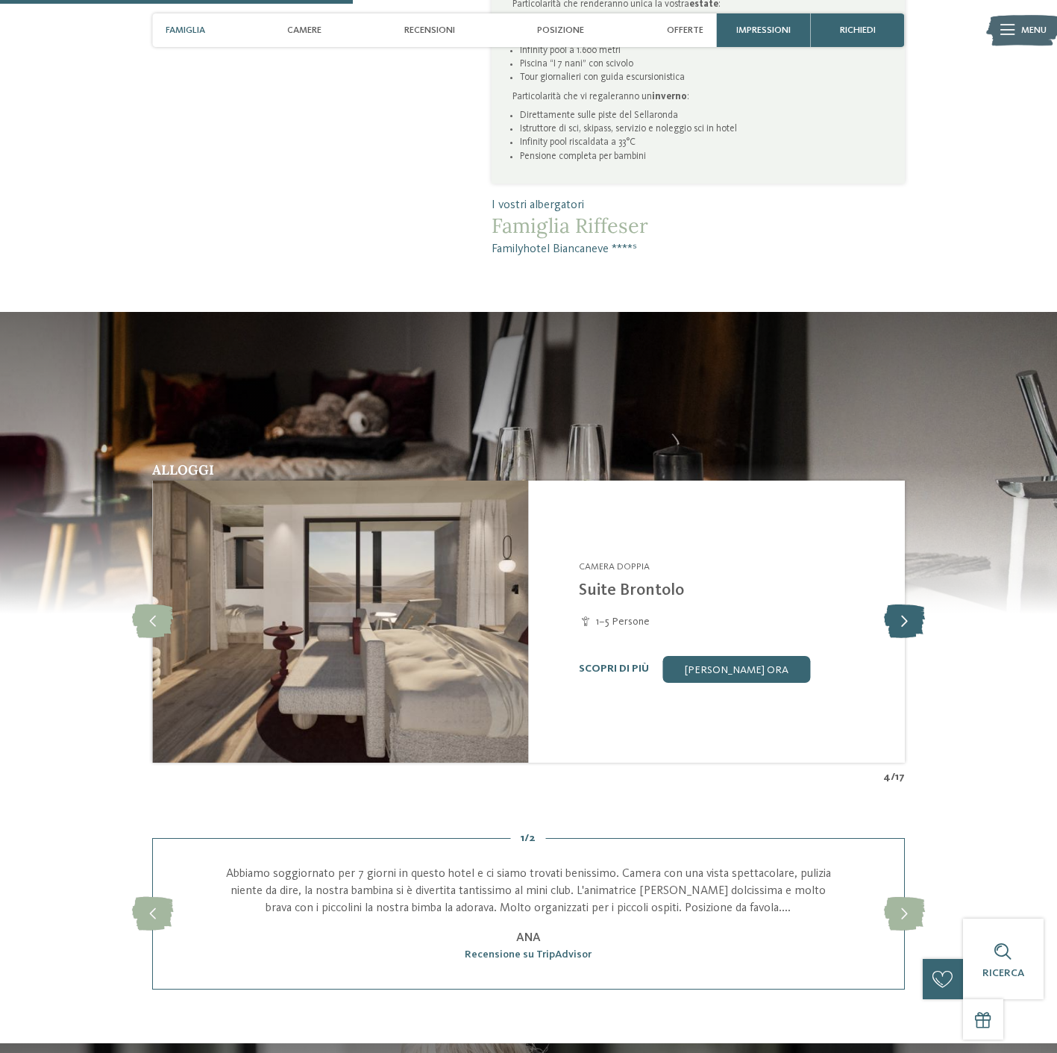
click at [908, 619] on icon at bounding box center [904, 621] width 41 height 34
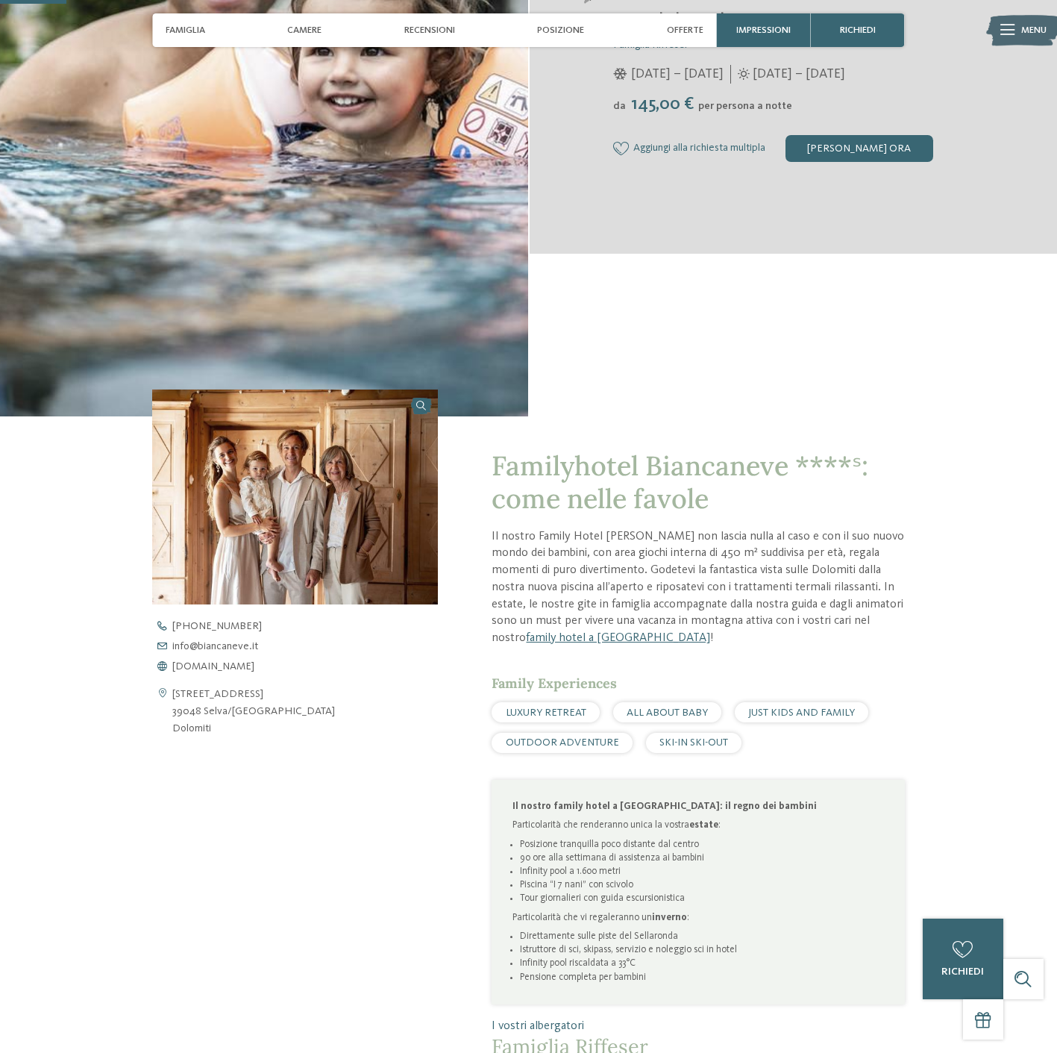
scroll to position [224, 0]
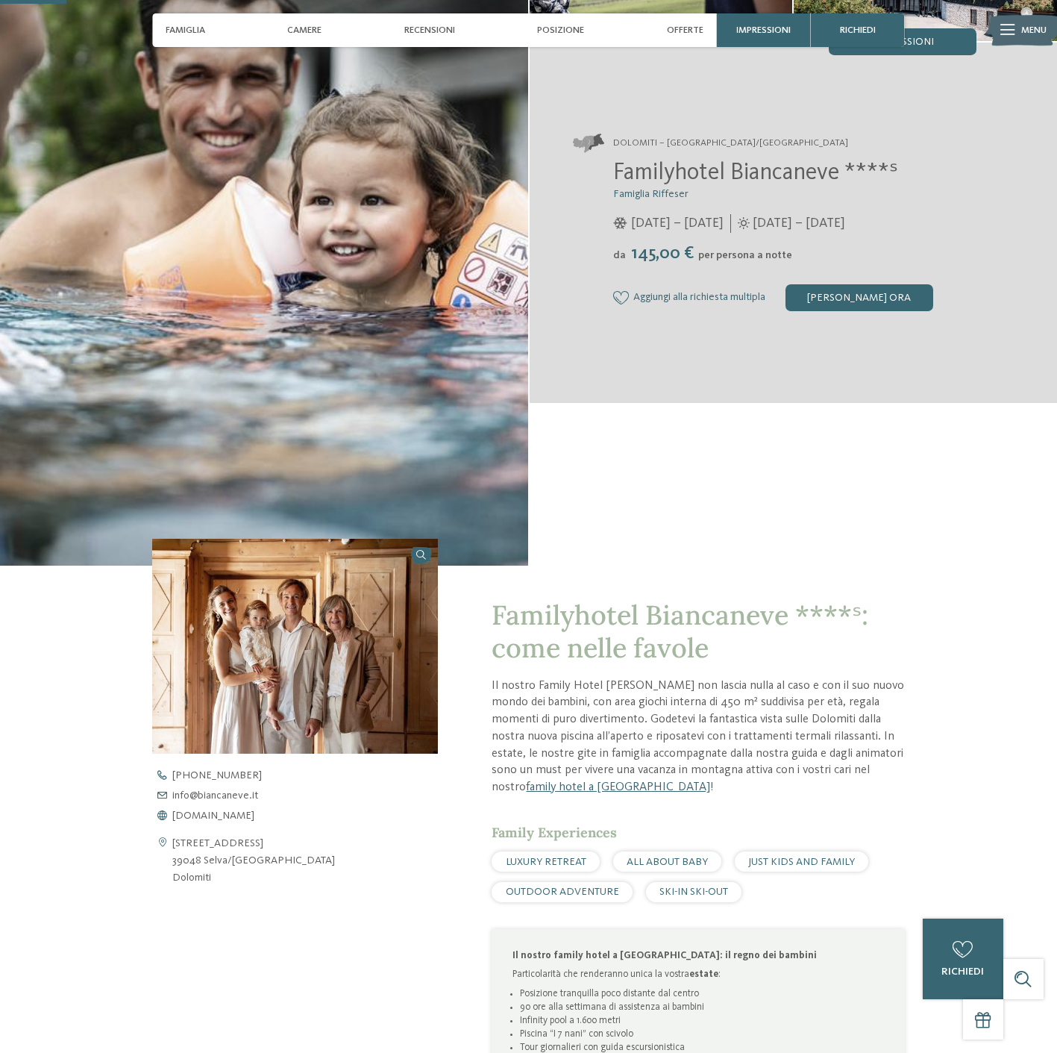
drag, startPoint x: 672, startPoint y: 507, endPoint x: 636, endPoint y: 503, distance: 36.0
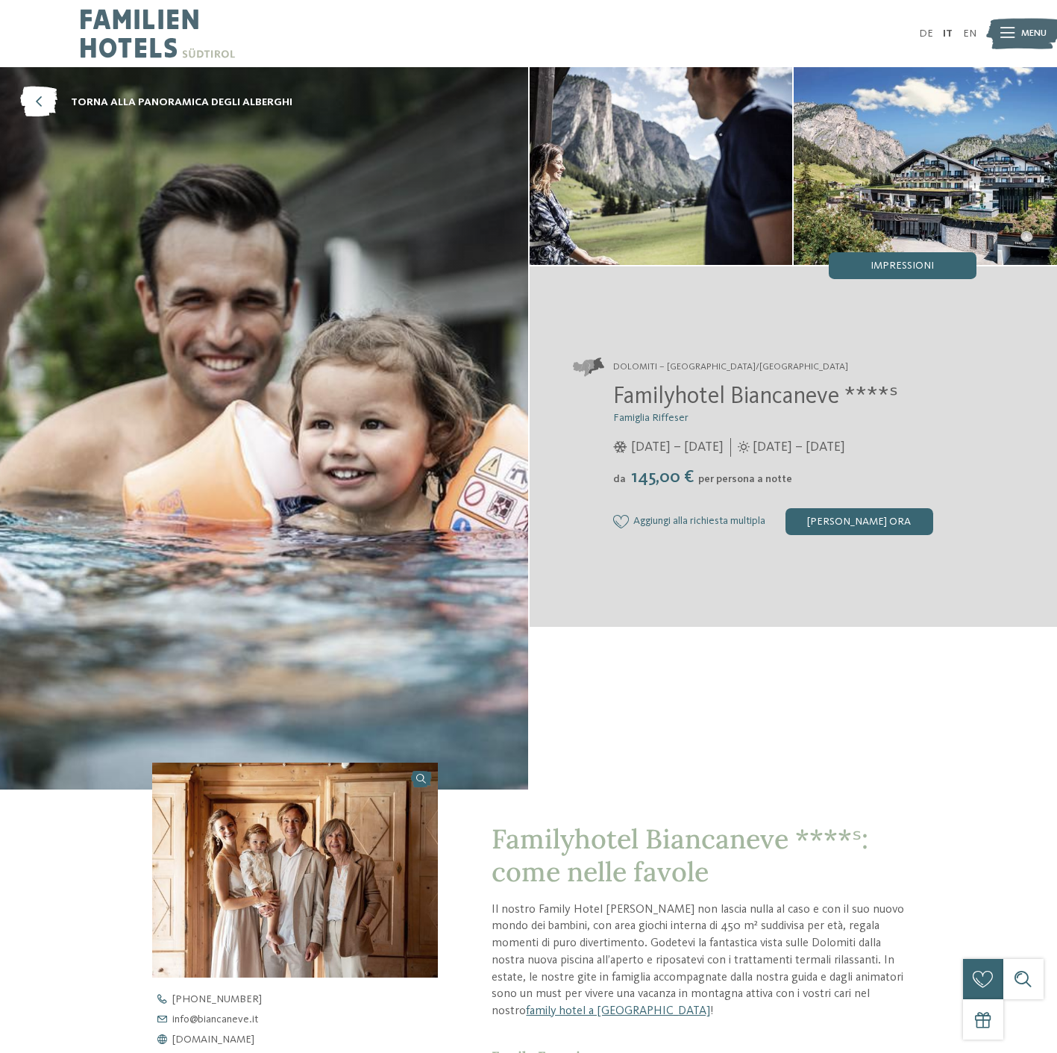
scroll to position [298, 0]
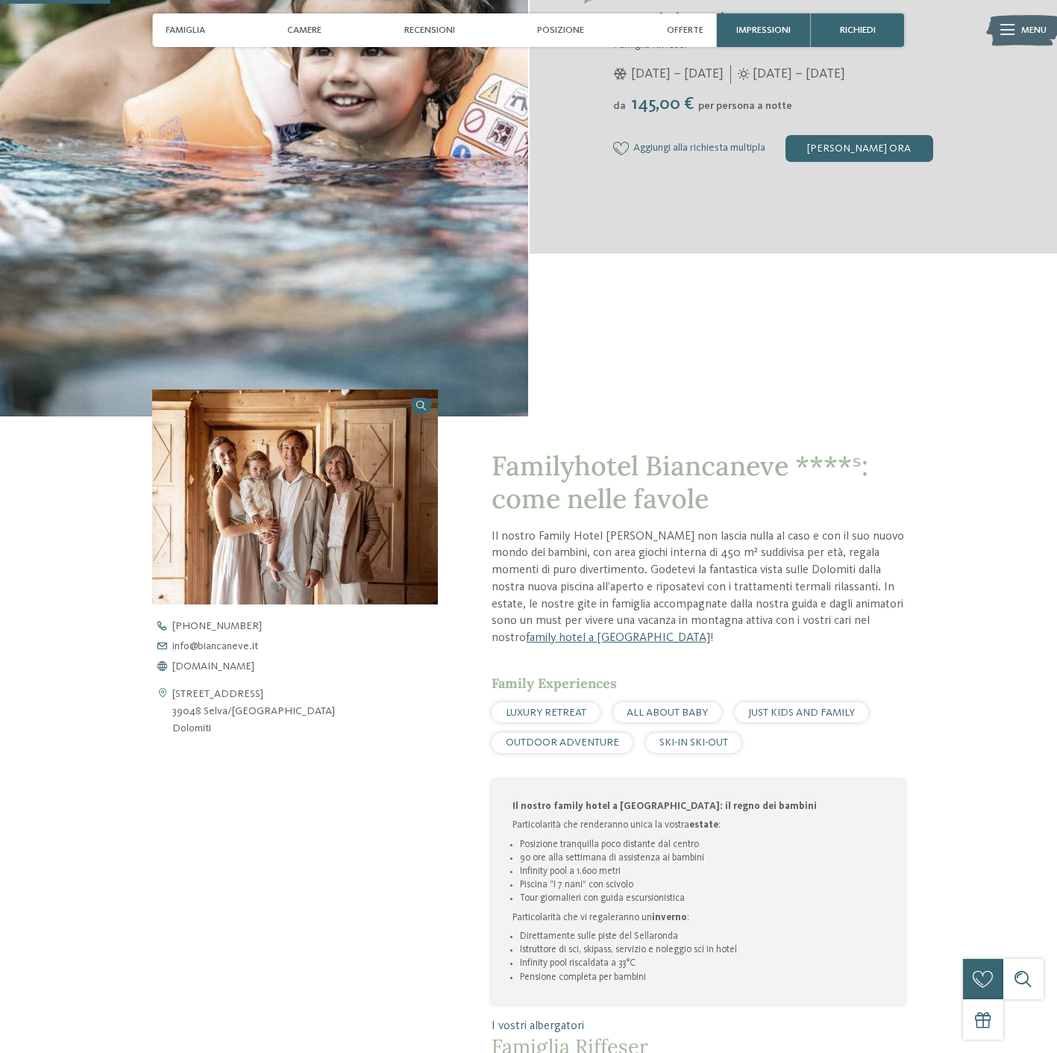
scroll to position [597, 0]
